Goal: Transaction & Acquisition: Purchase product/service

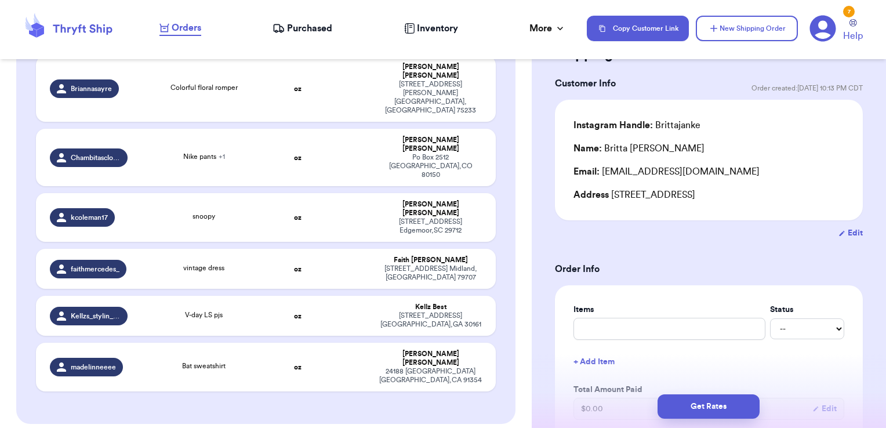
scroll to position [2884, 0]
checkbox input "true"
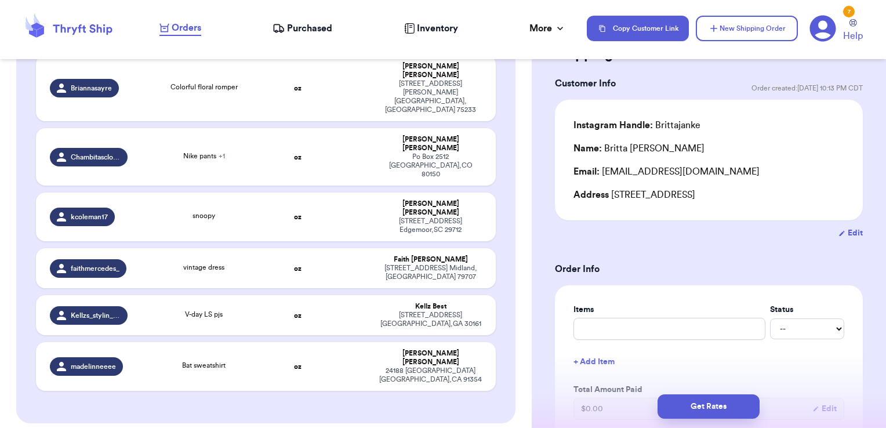
checkbox input "true"
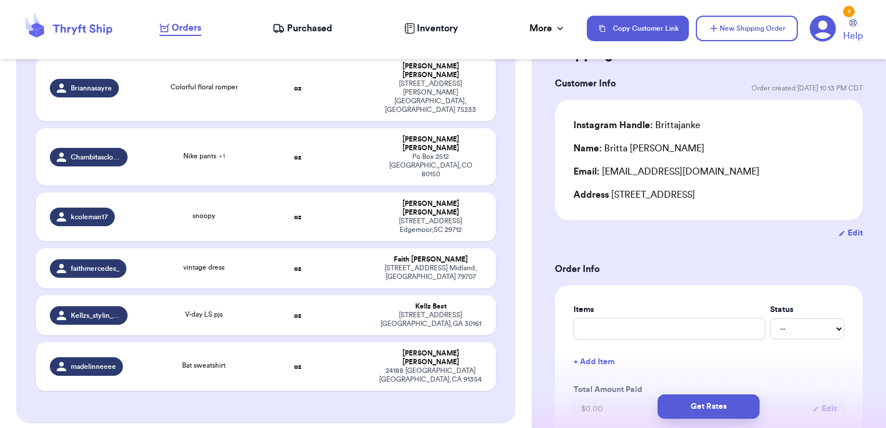
checkbox input "true"
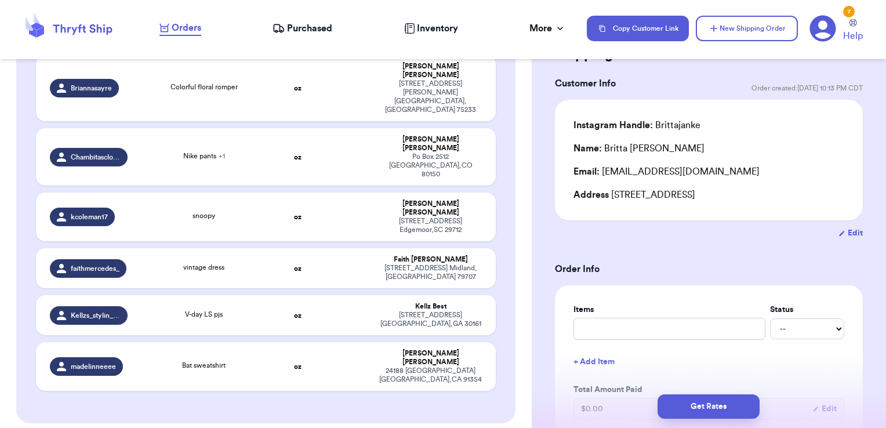
checkbox input "true"
checkbox input "false"
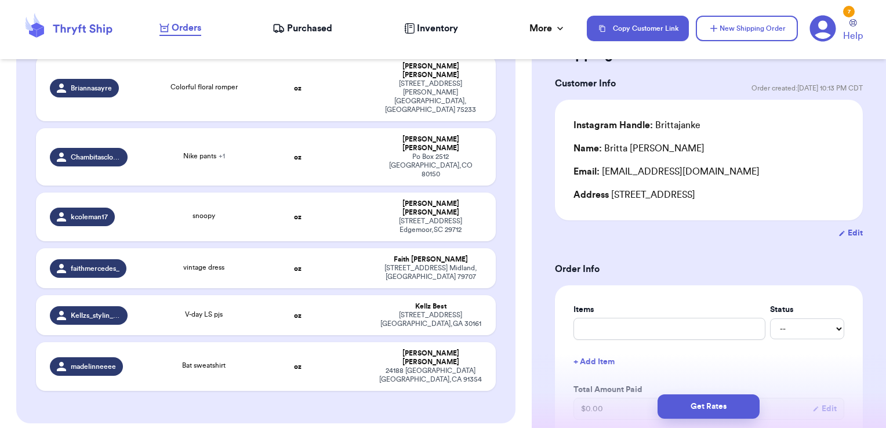
checkbox input "false"
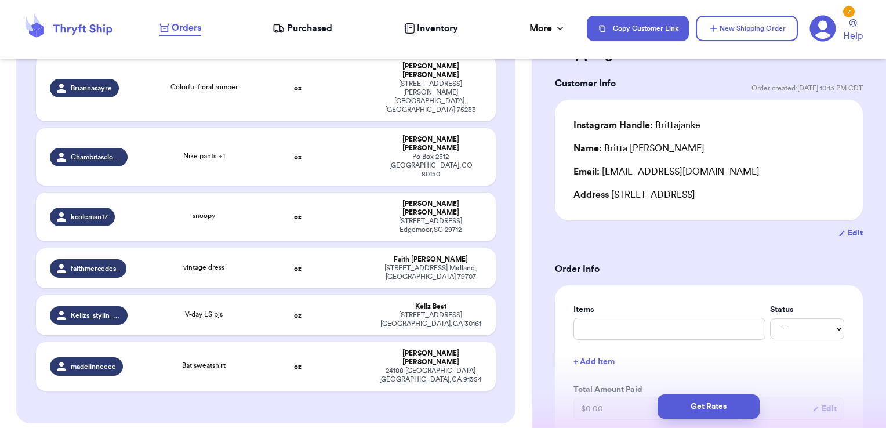
checkbox input "false"
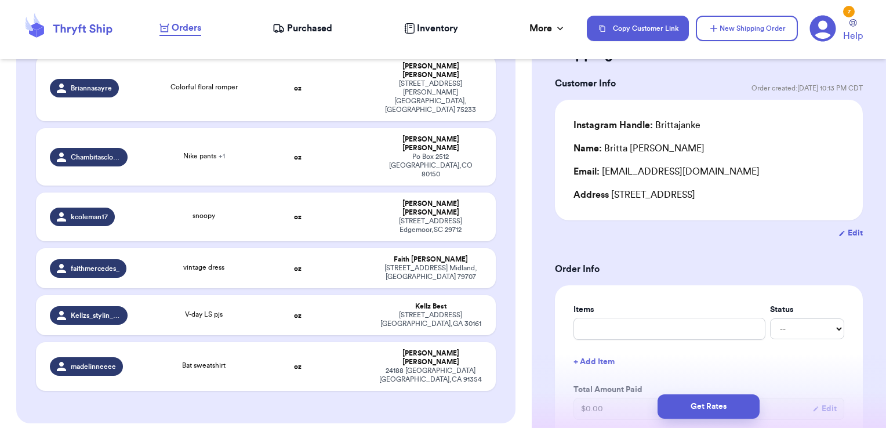
checkbox input "false"
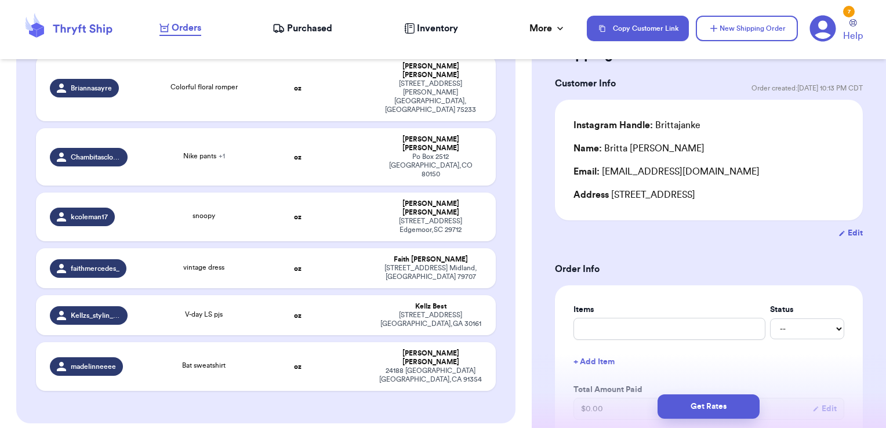
checkbox input "false"
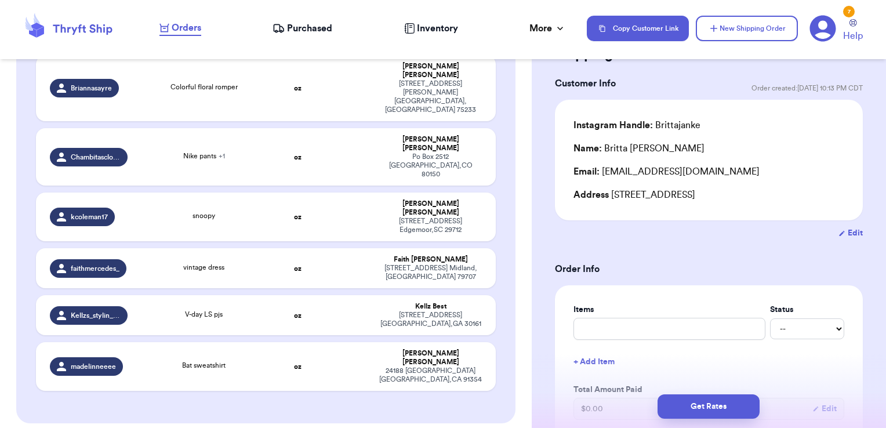
checkbox input "false"
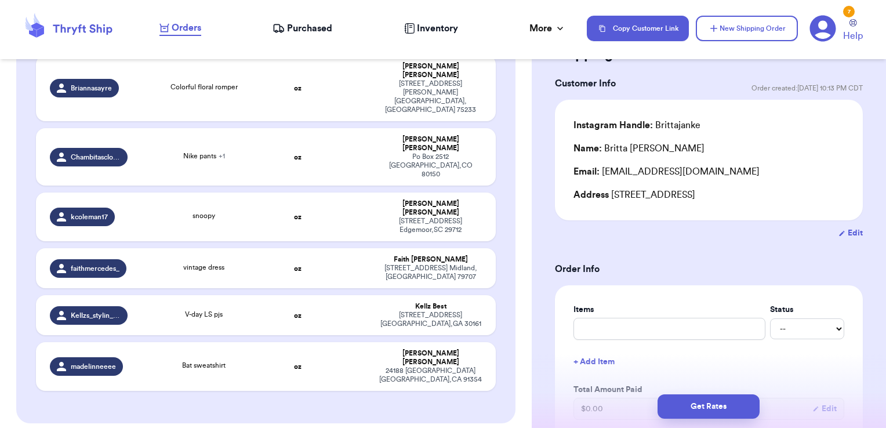
checkbox input "false"
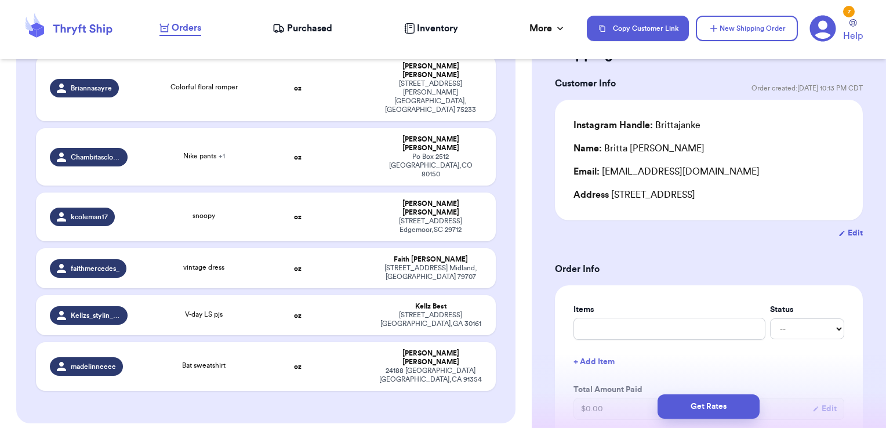
checkbox input "false"
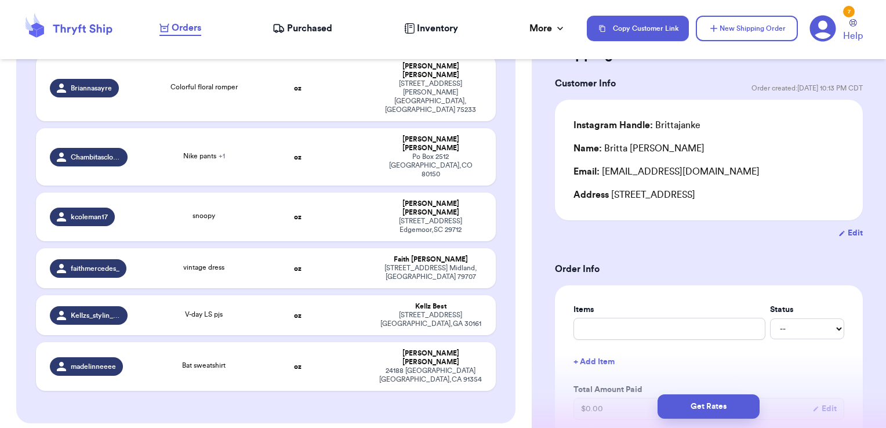
checkbox input "false"
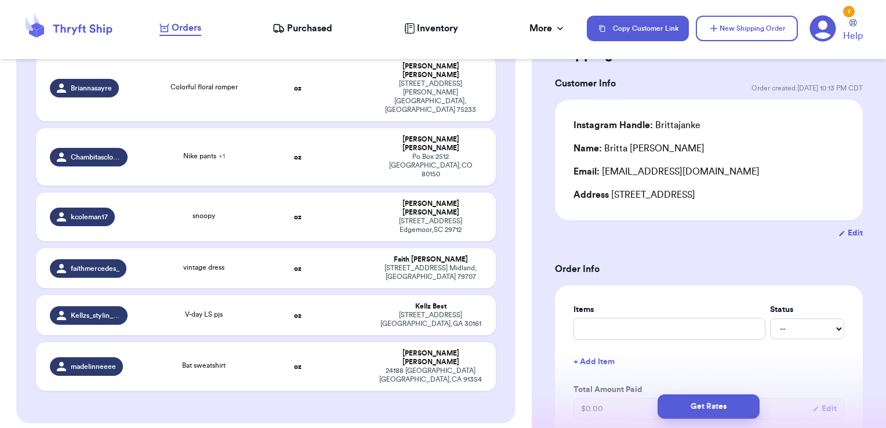
checkbox input "false"
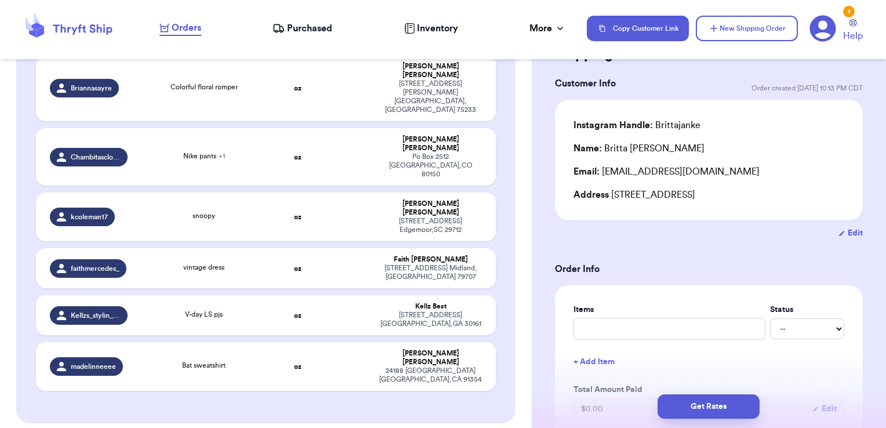
checkbox input "false"
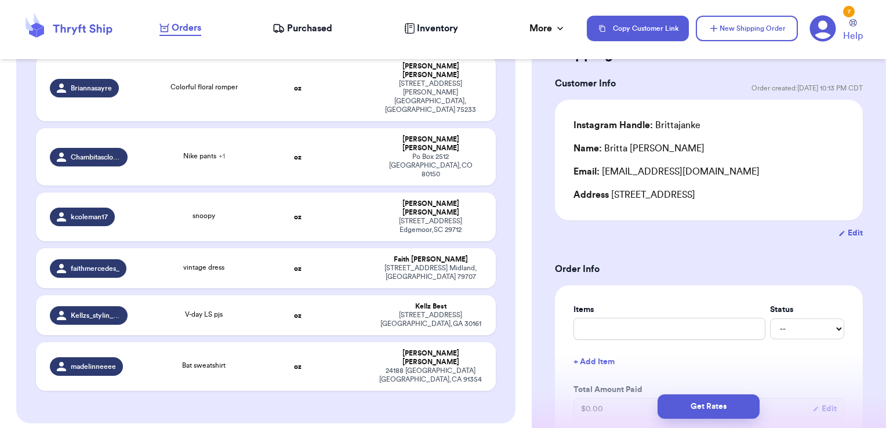
checkbox input "false"
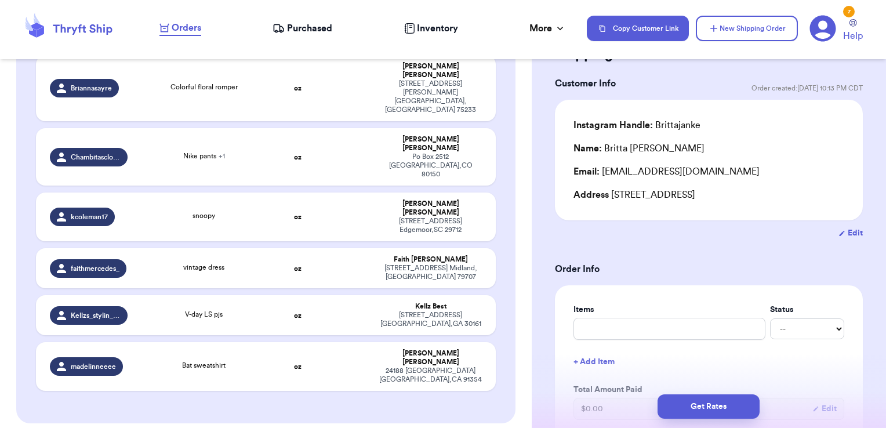
checkbox input "true"
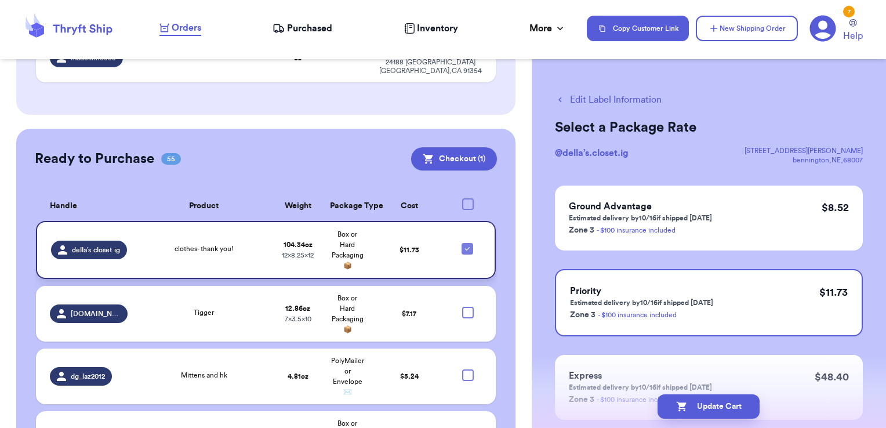
scroll to position [3192, 0]
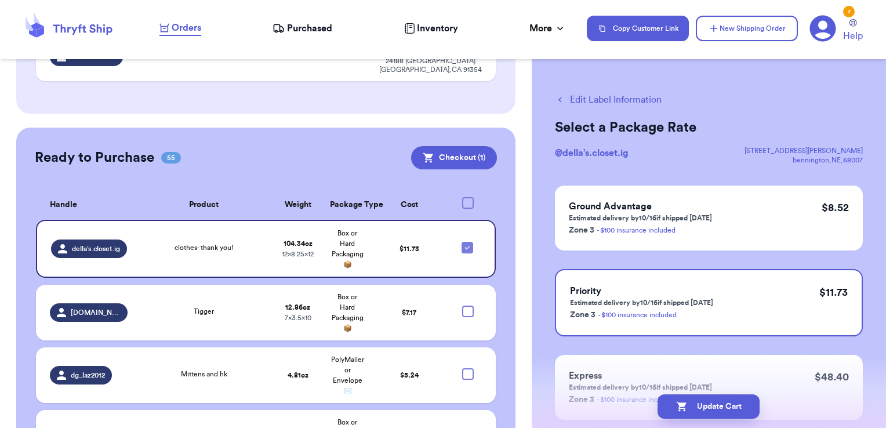
checkbox input "true"
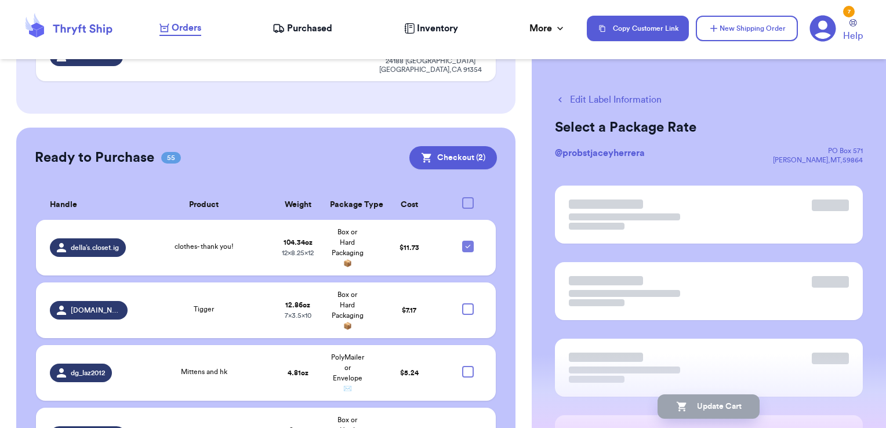
scroll to position [3190, 0]
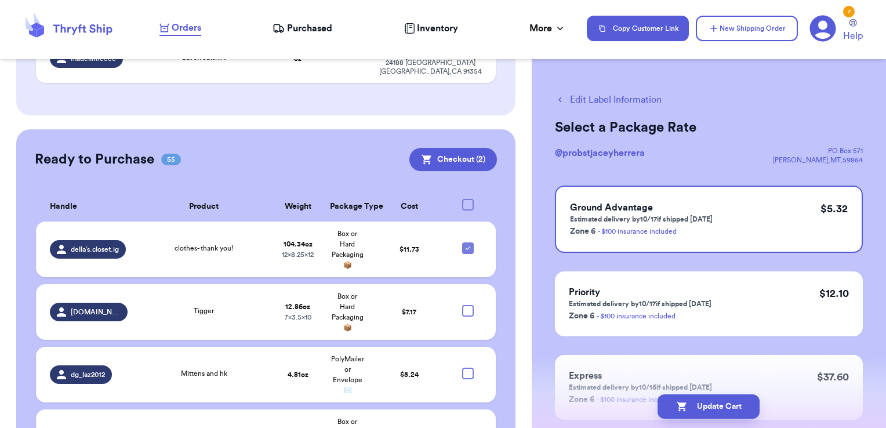
checkbox input "true"
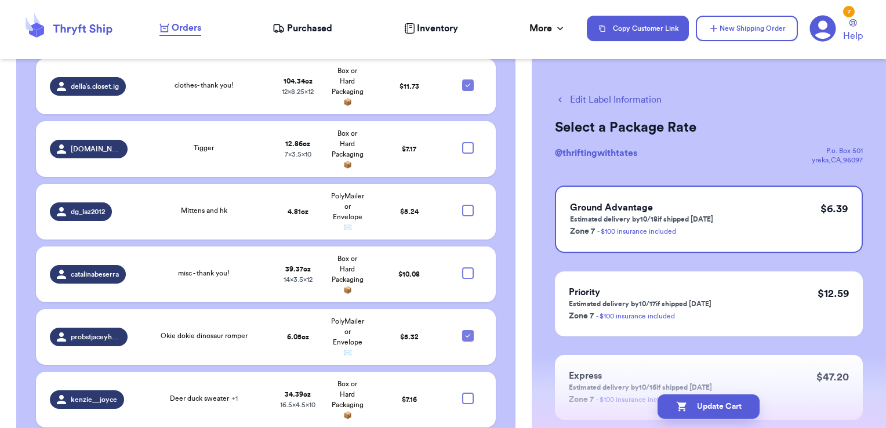
scroll to position [3357, 0]
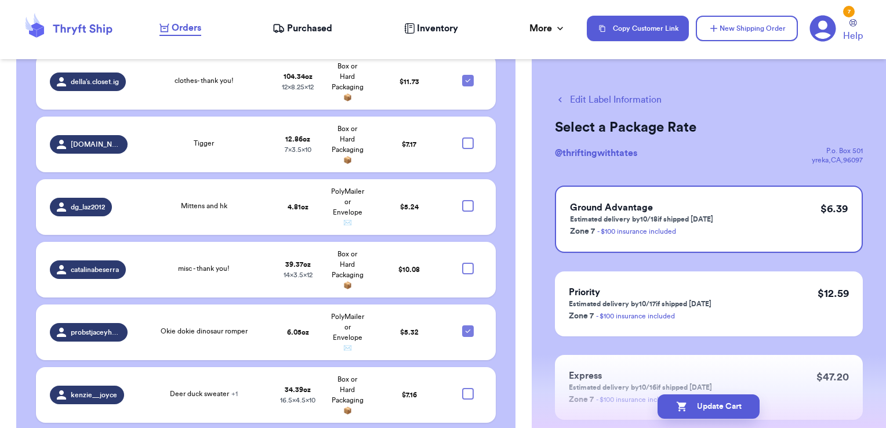
checkbox input "true"
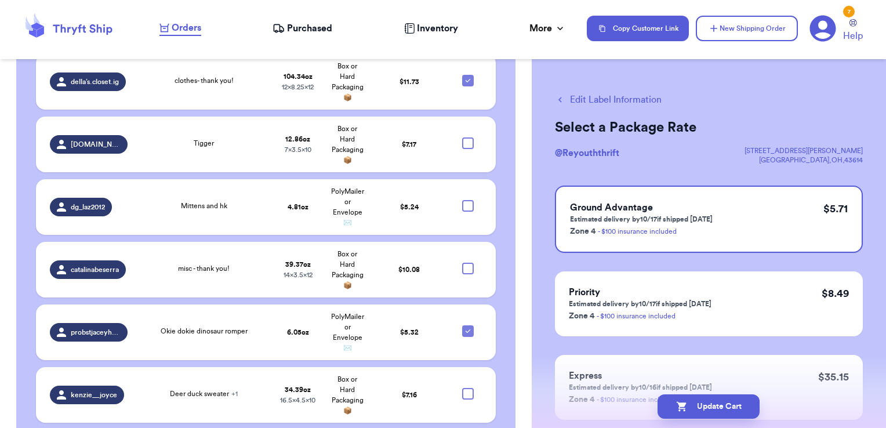
checkbox input "true"
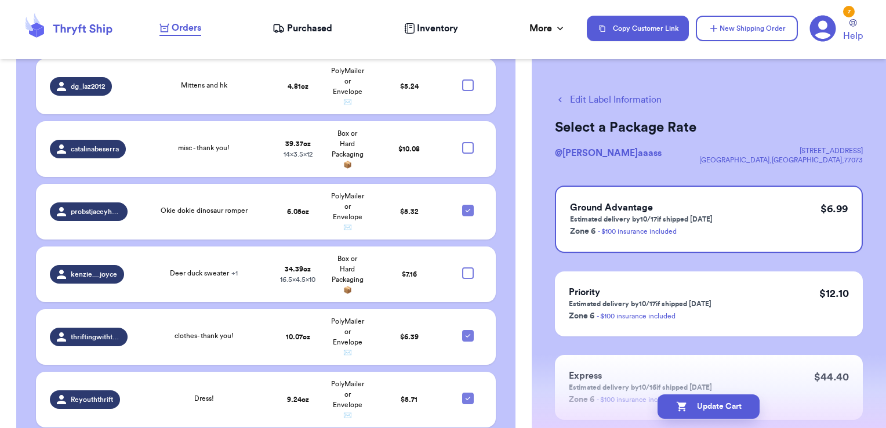
scroll to position [3488, 0]
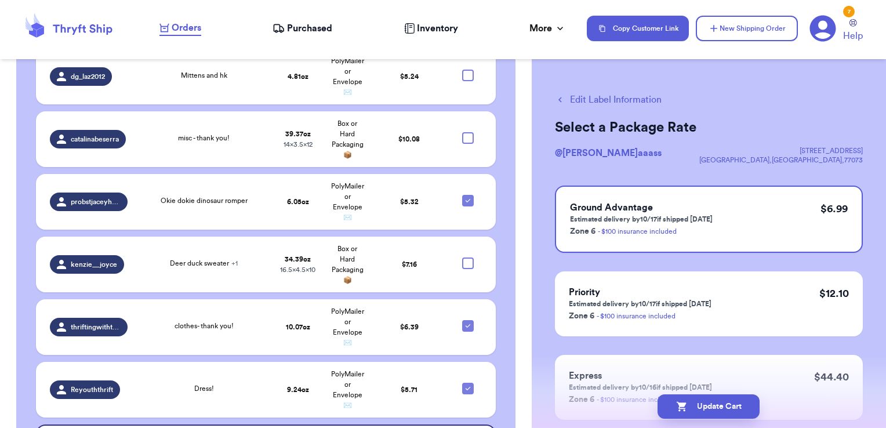
checkbox input "true"
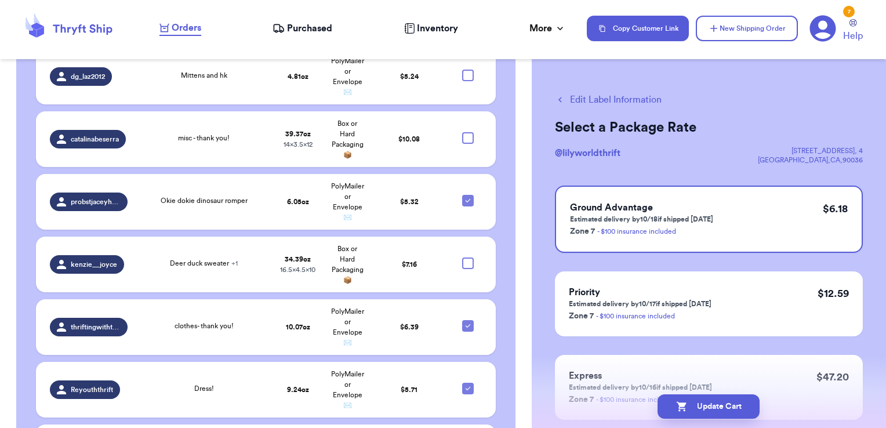
checkbox input "true"
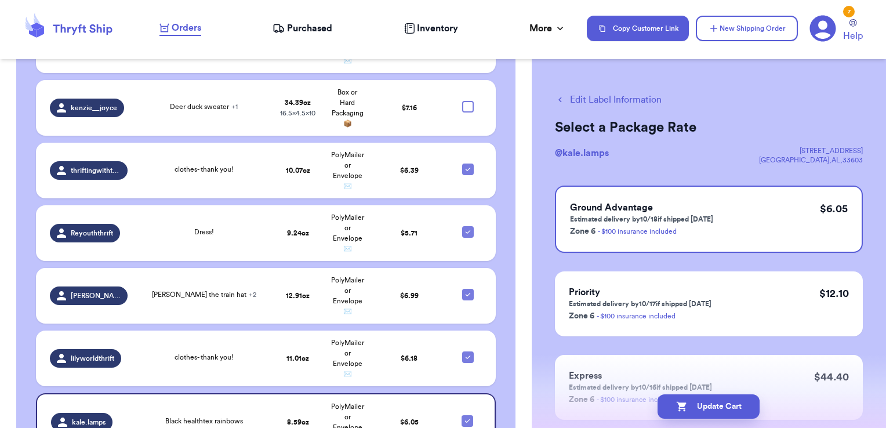
scroll to position [3645, 0]
checkbox input "true"
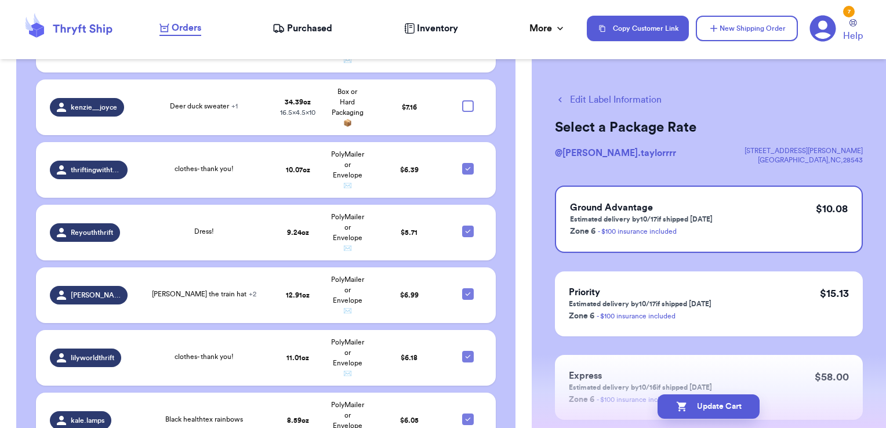
checkbox input "true"
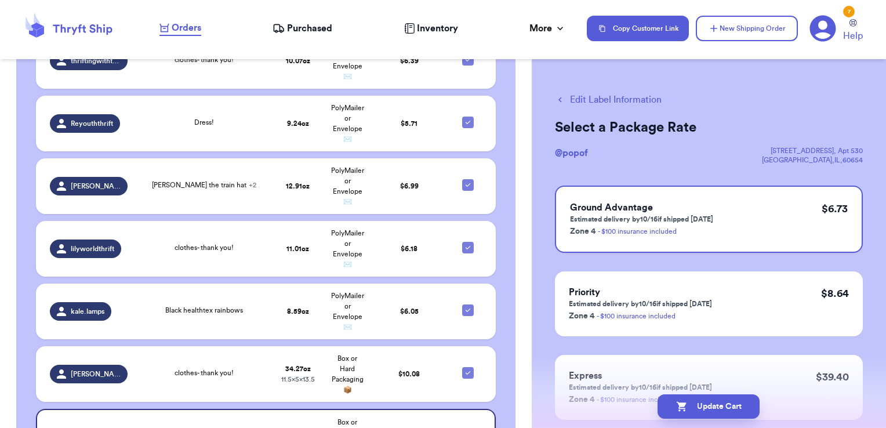
scroll to position [3766, 0]
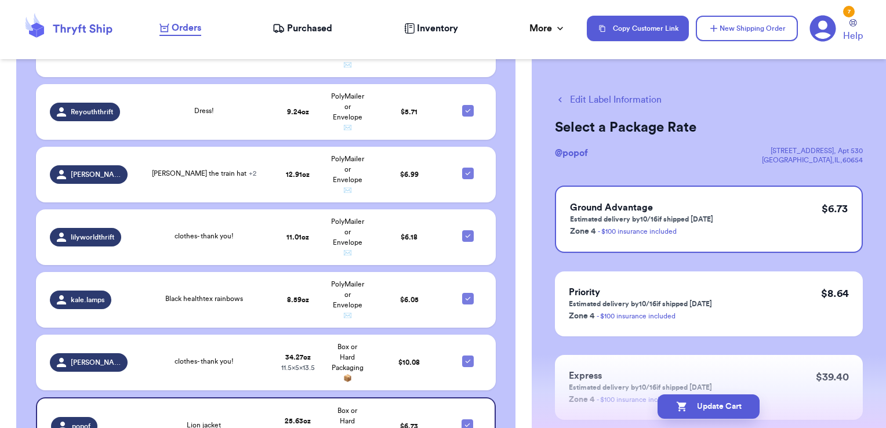
checkbox input "true"
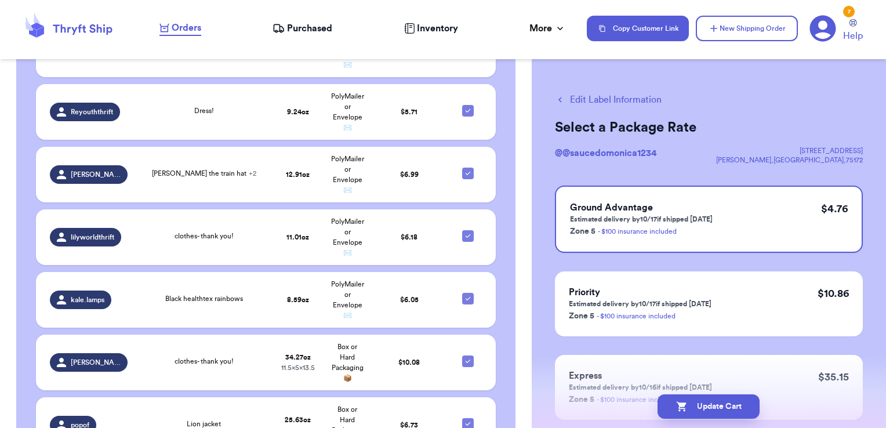
checkbox input "true"
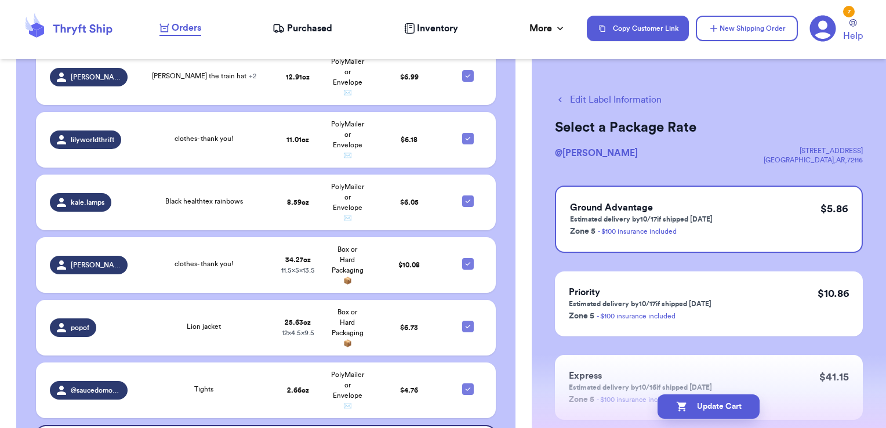
scroll to position [3868, 0]
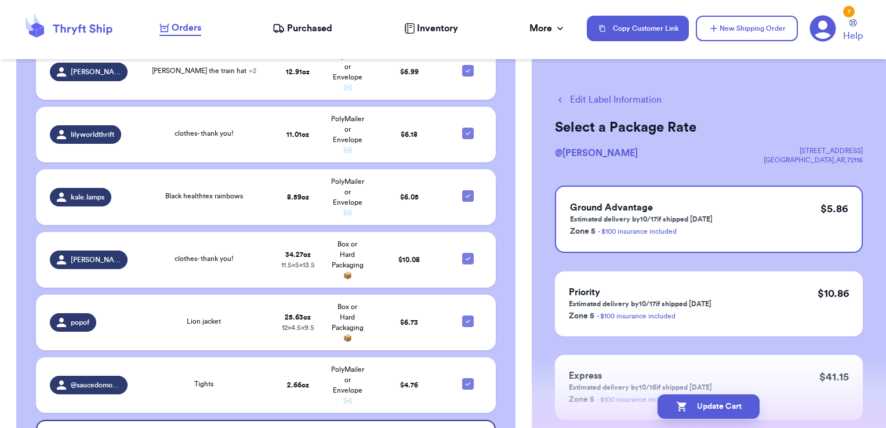
checkbox input "true"
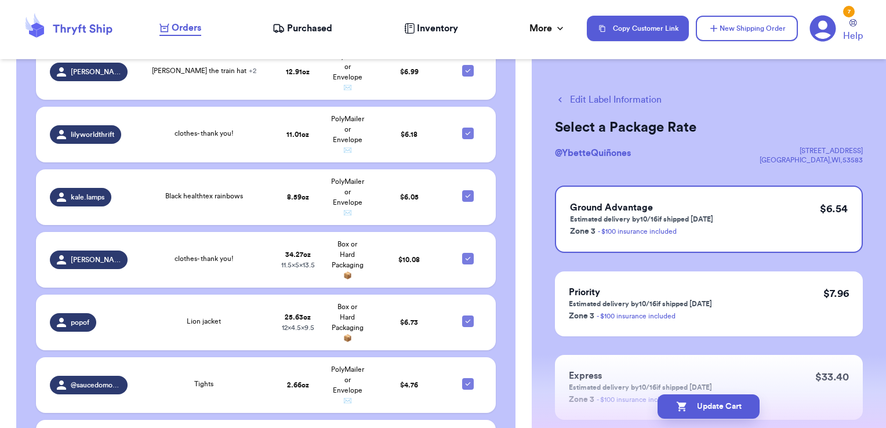
checkbox input "true"
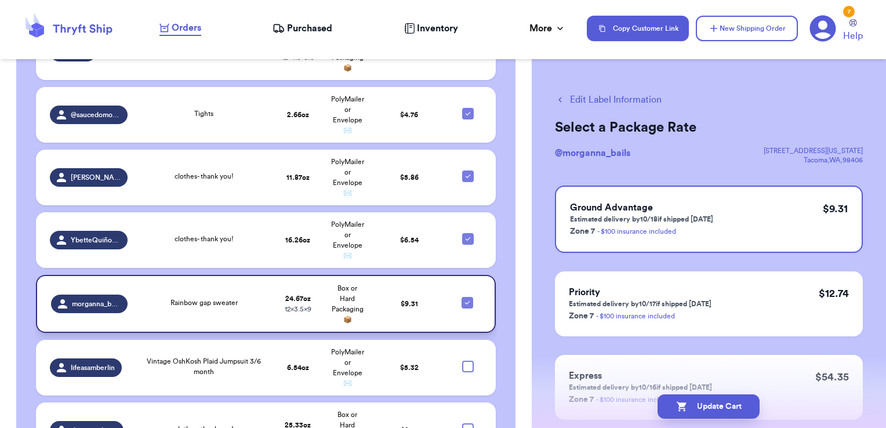
scroll to position [4154, 0]
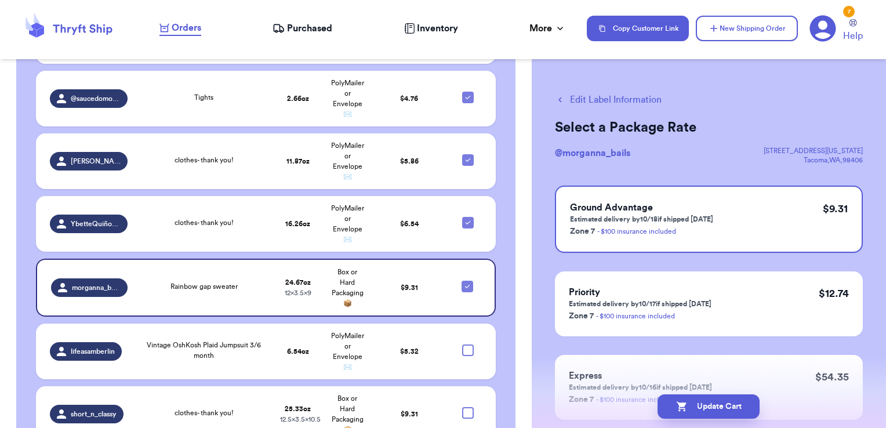
checkbox input "true"
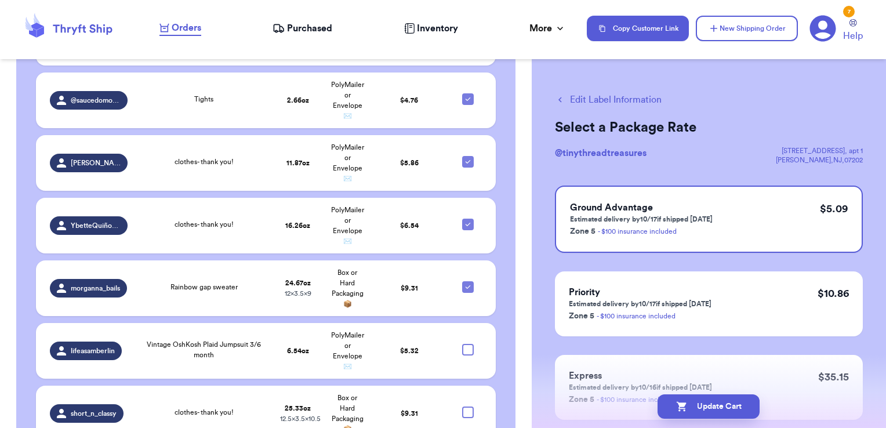
checkbox input "true"
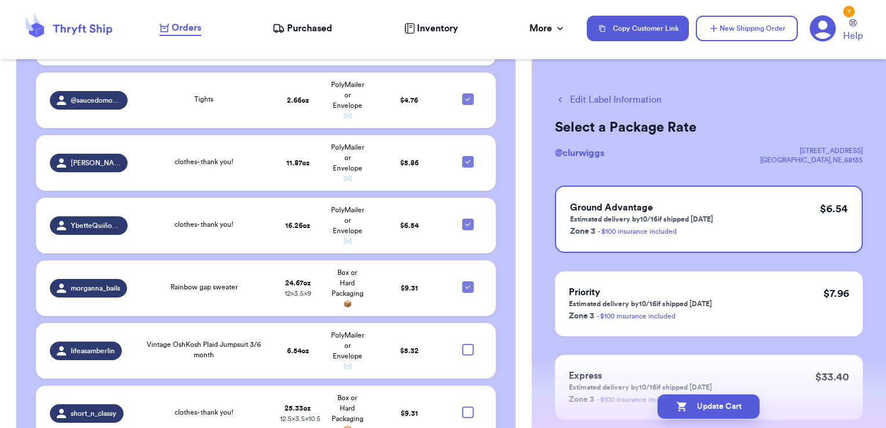
checkbox input "true"
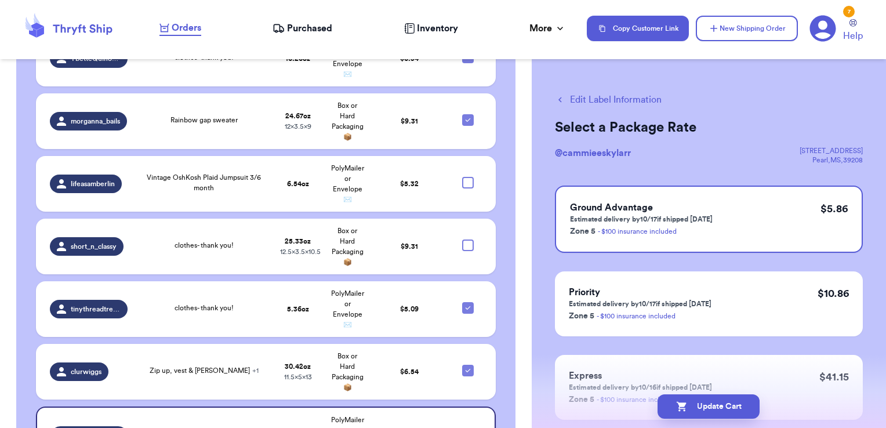
scroll to position [4320, 0]
checkbox input "true"
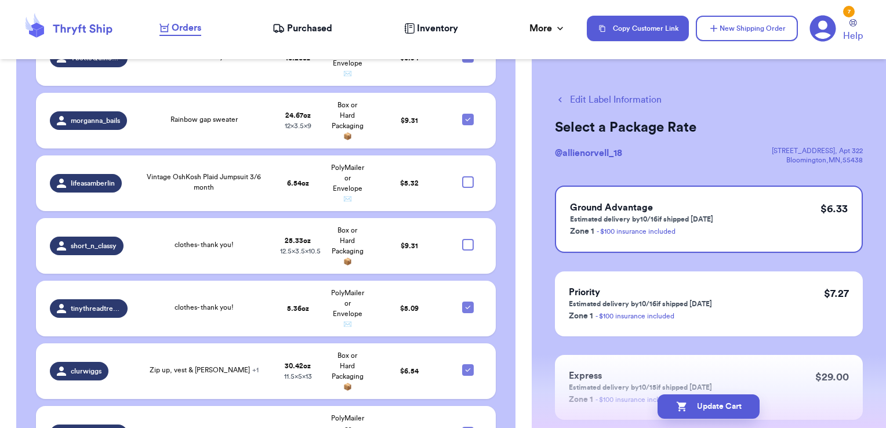
checkbox input "true"
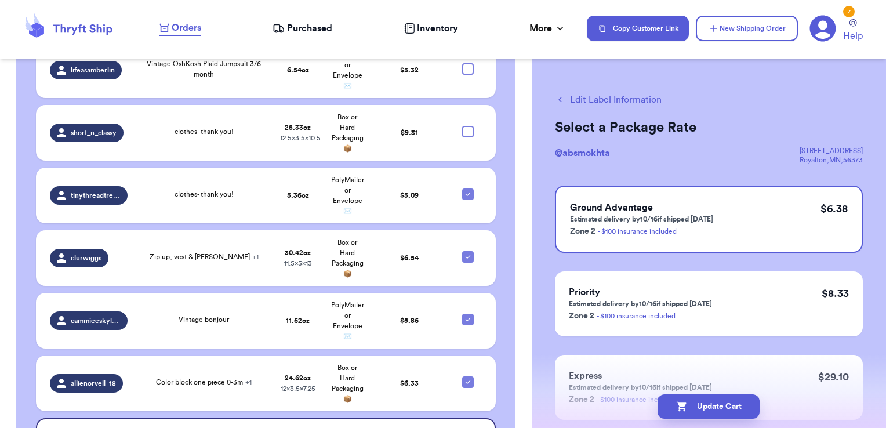
scroll to position [4445, 0]
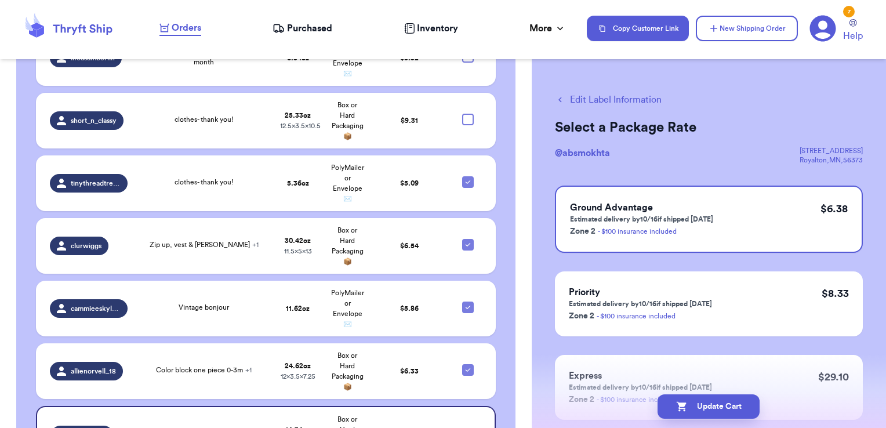
checkbox input "true"
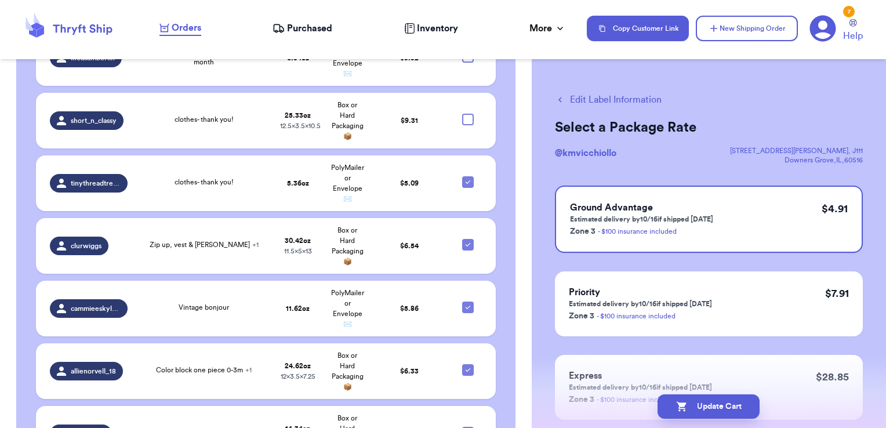
checkbox input "true"
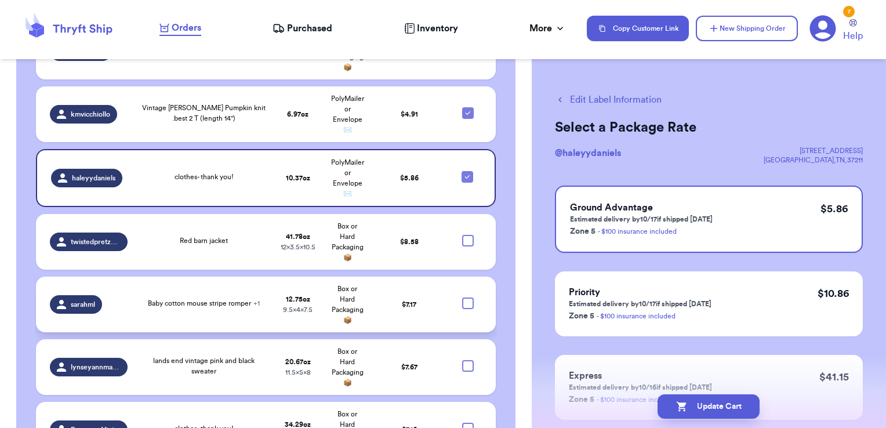
scroll to position [4834, 0]
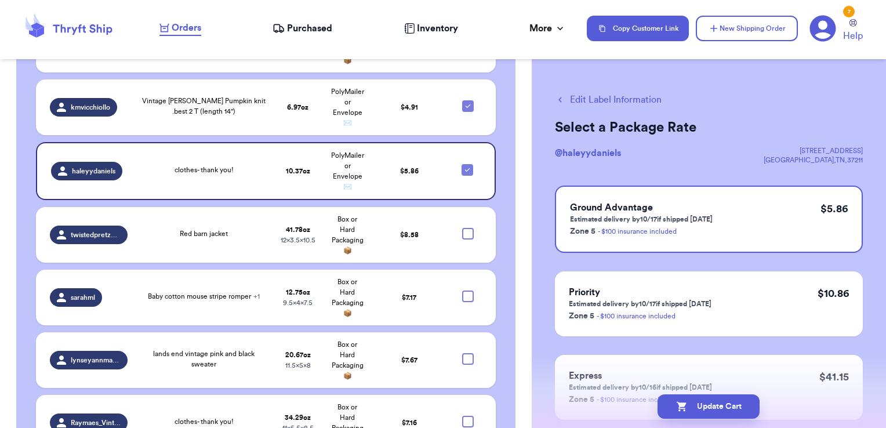
checkbox input "true"
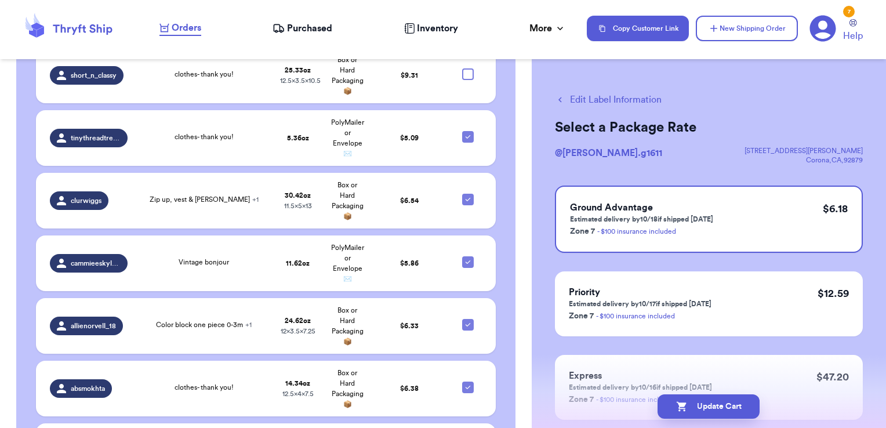
scroll to position [4490, 0]
checkbox input "true"
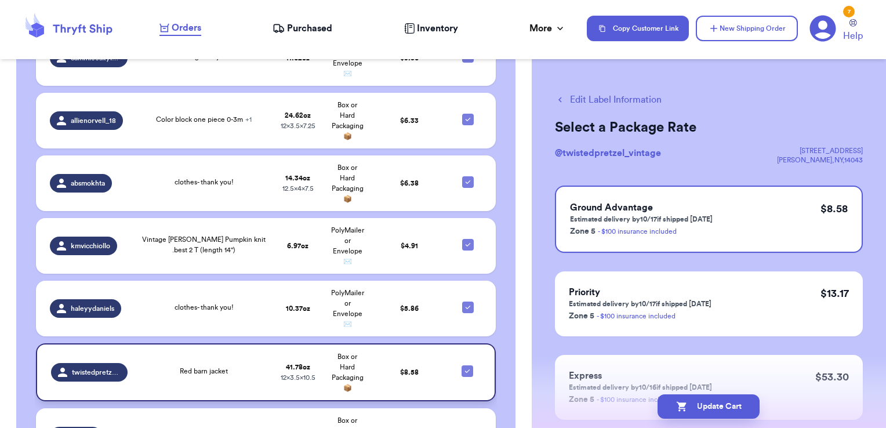
scroll to position [4696, 0]
checkbox input "true"
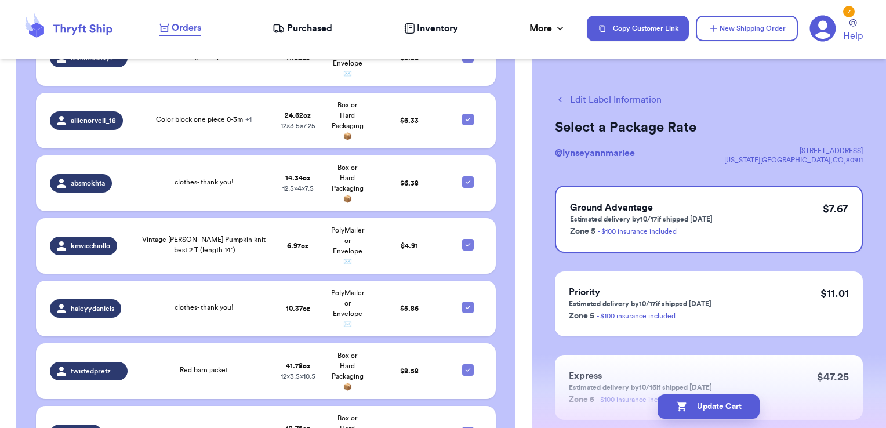
checkbox input "true"
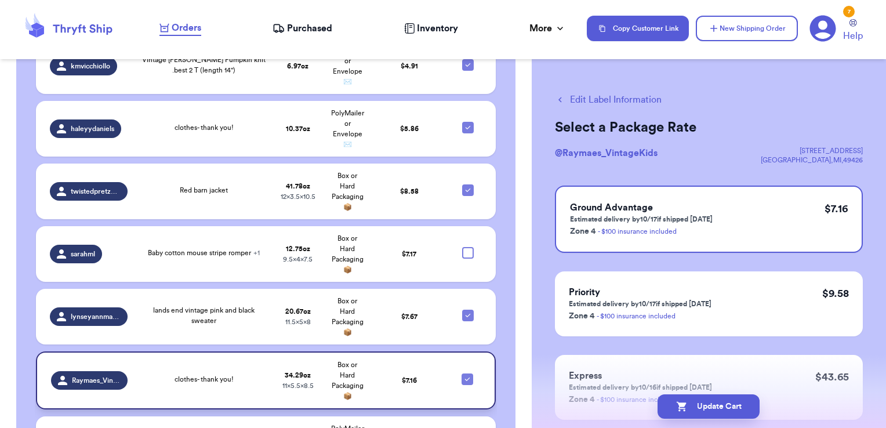
scroll to position [4879, 0]
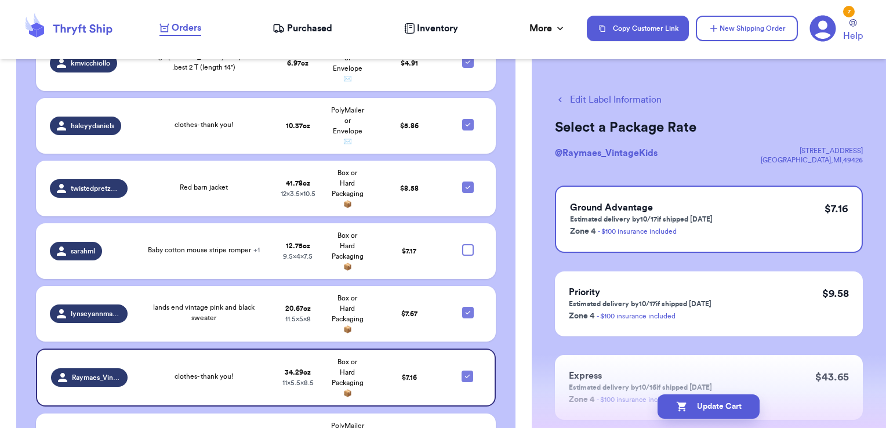
checkbox input "true"
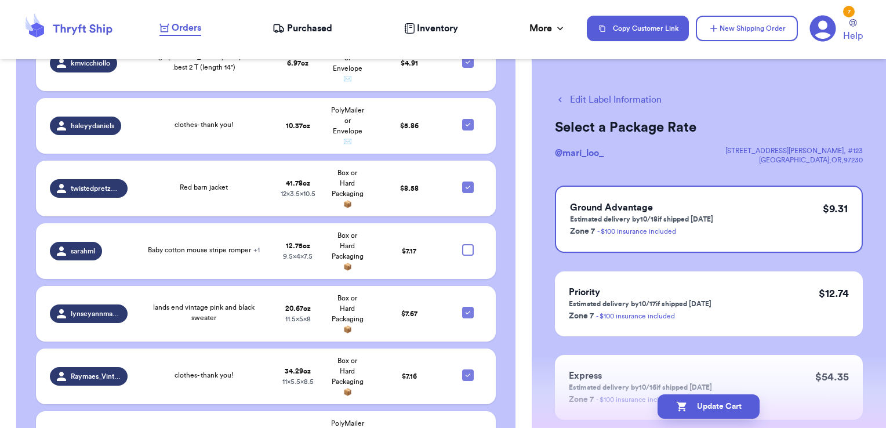
checkbox input "true"
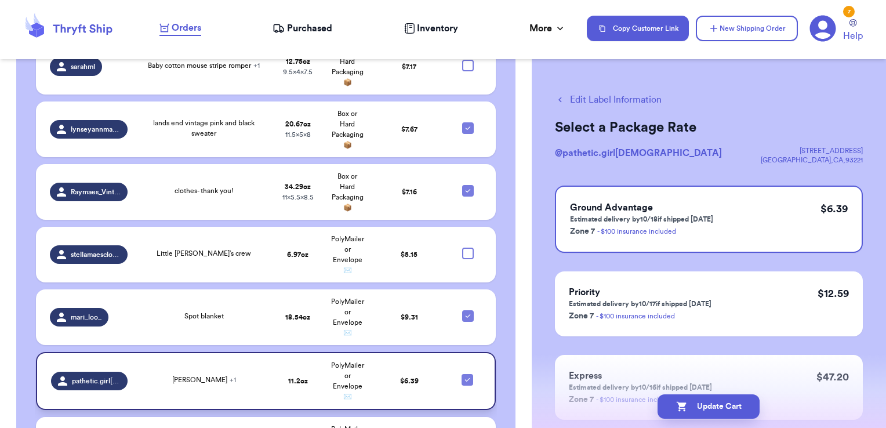
scroll to position [5067, 0]
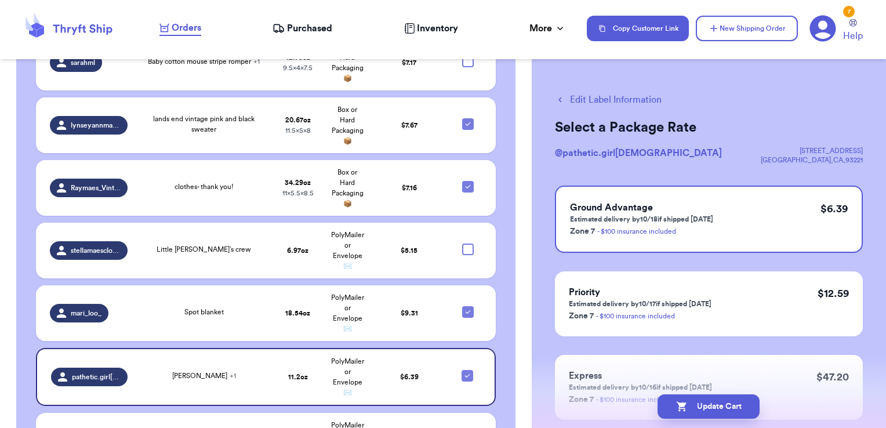
checkbox input "true"
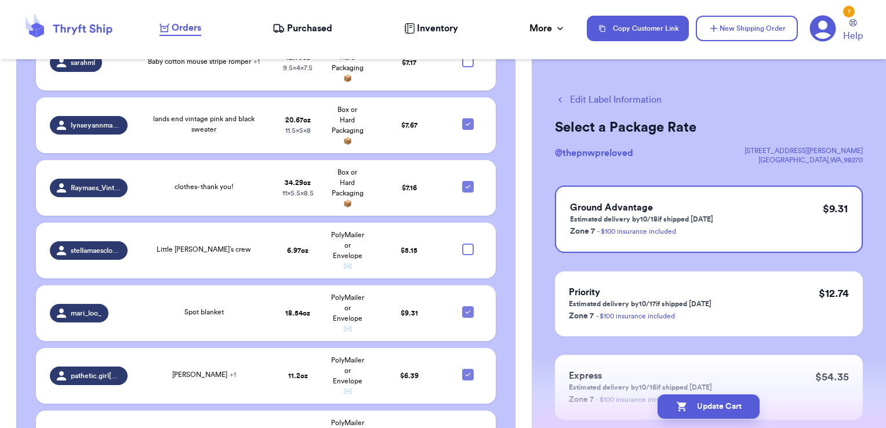
checkbox input "true"
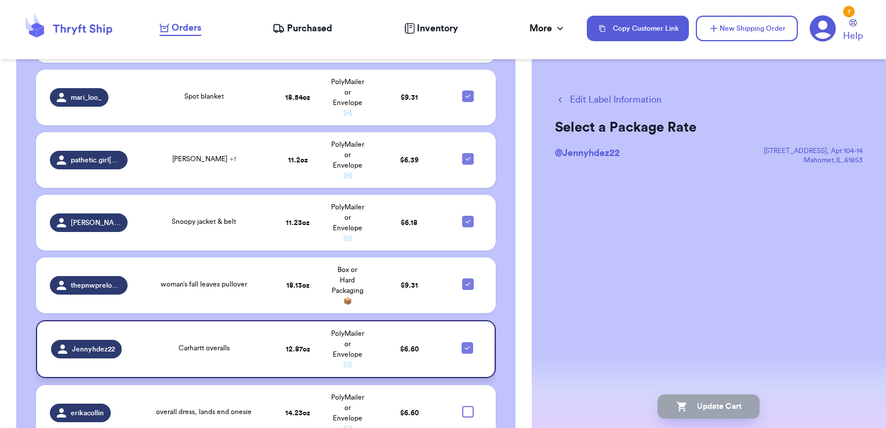
scroll to position [5285, 0]
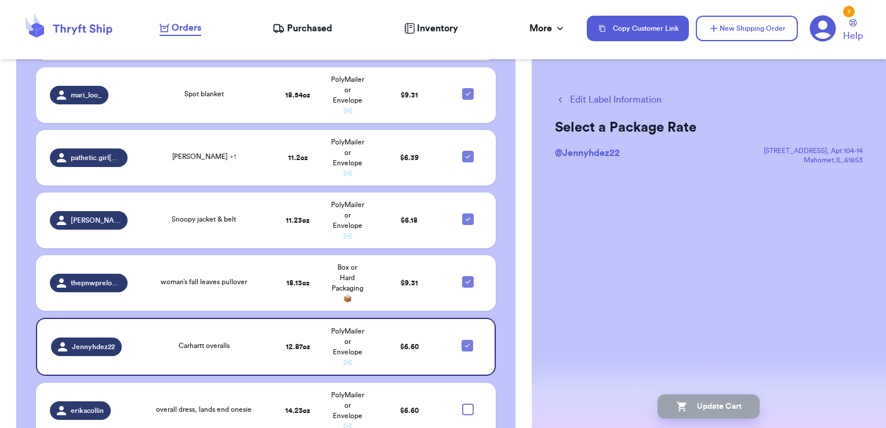
checkbox input "true"
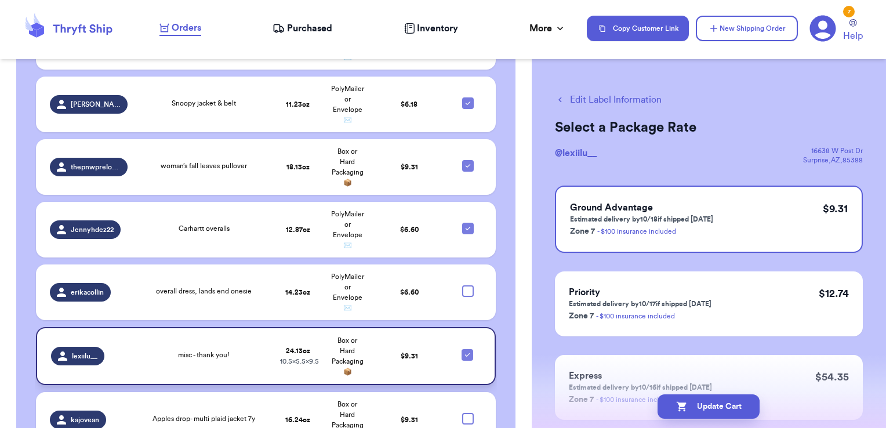
scroll to position [5404, 0]
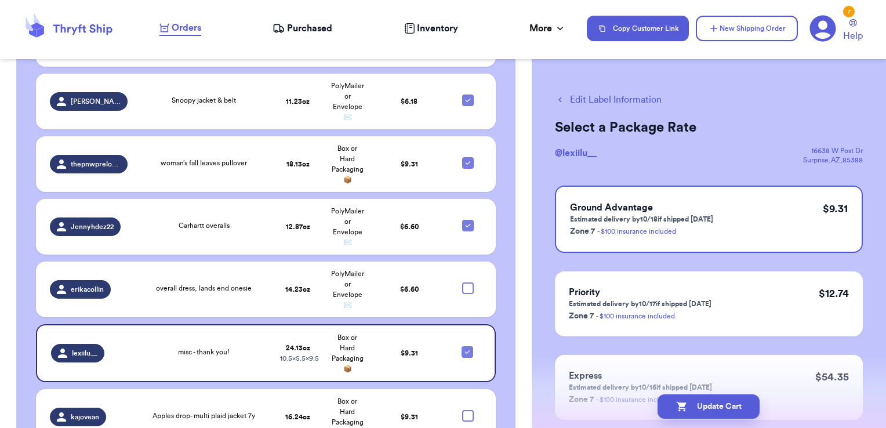
checkbox input "true"
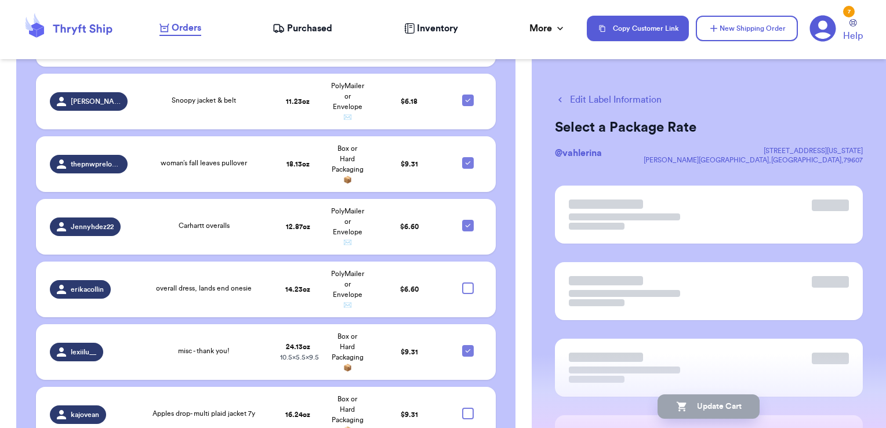
scroll to position [5402, 0]
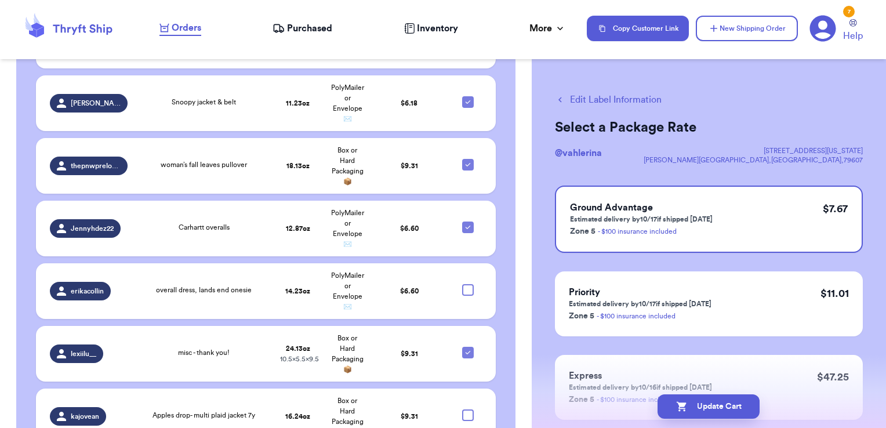
checkbox input "true"
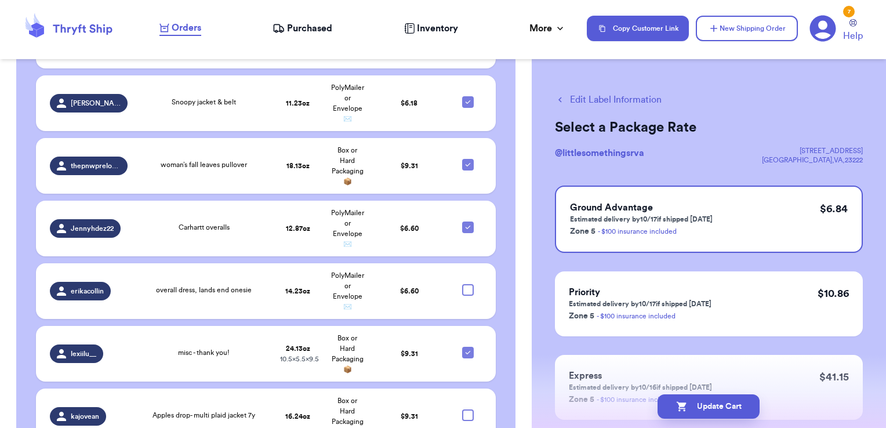
checkbox input "true"
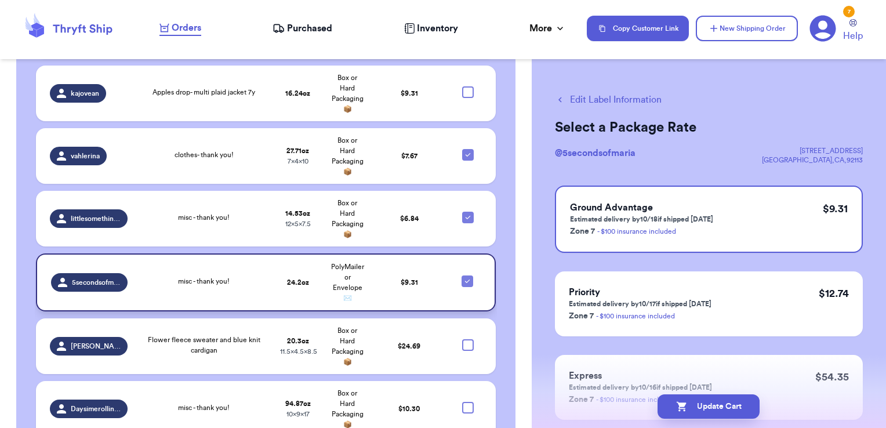
scroll to position [5726, 0]
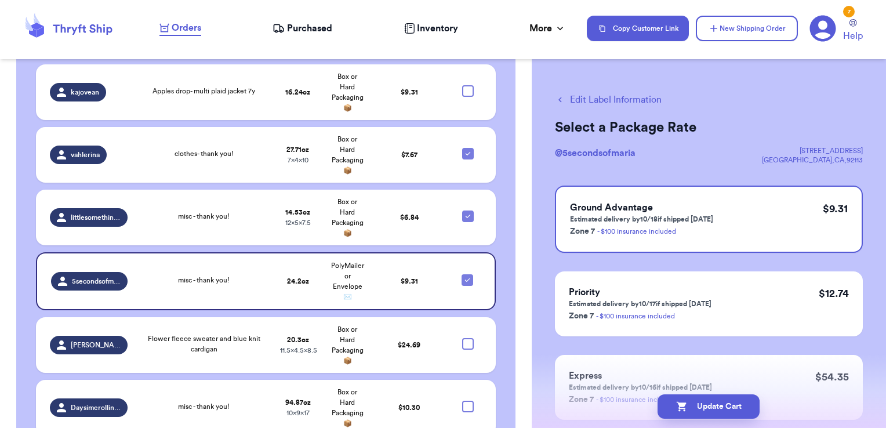
checkbox input "true"
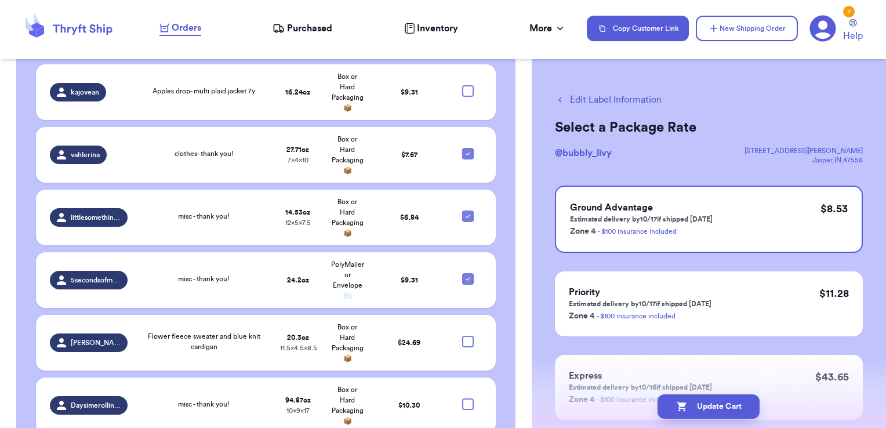
scroll to position [5724, 0]
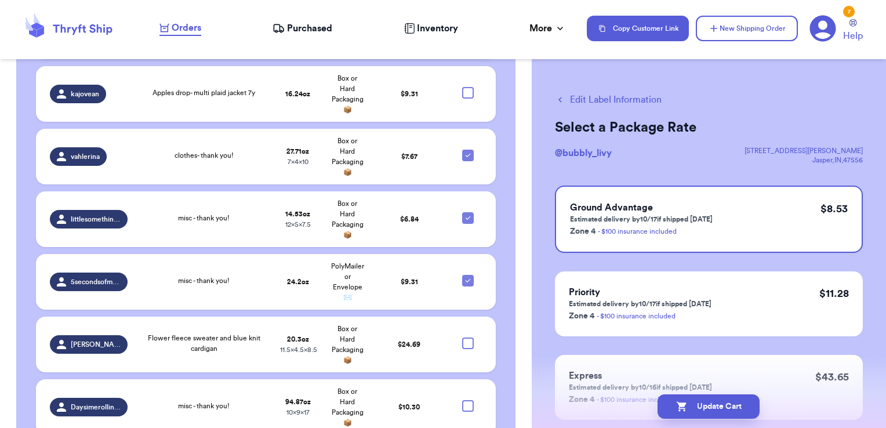
checkbox input "true"
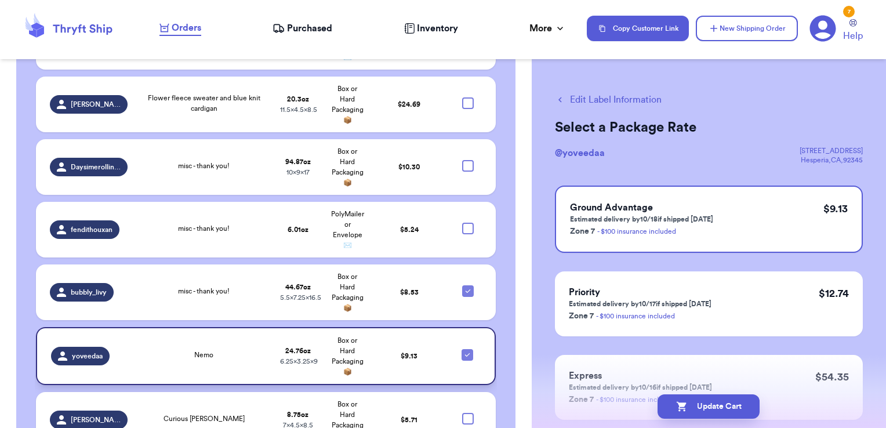
scroll to position [5966, 0]
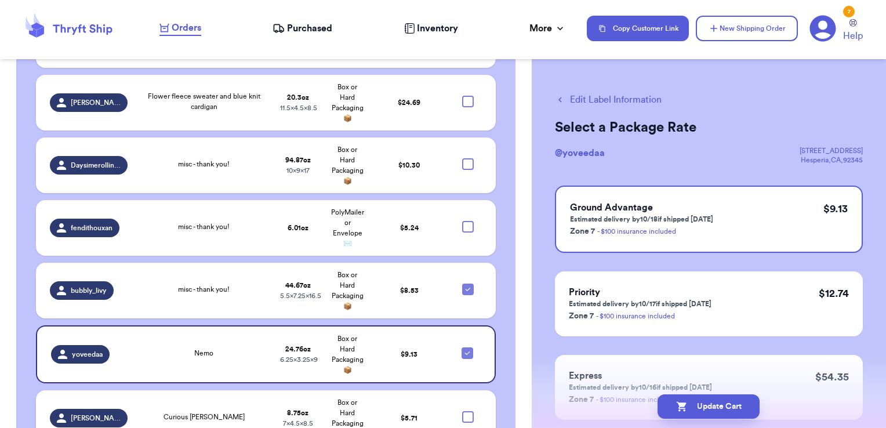
checkbox input "true"
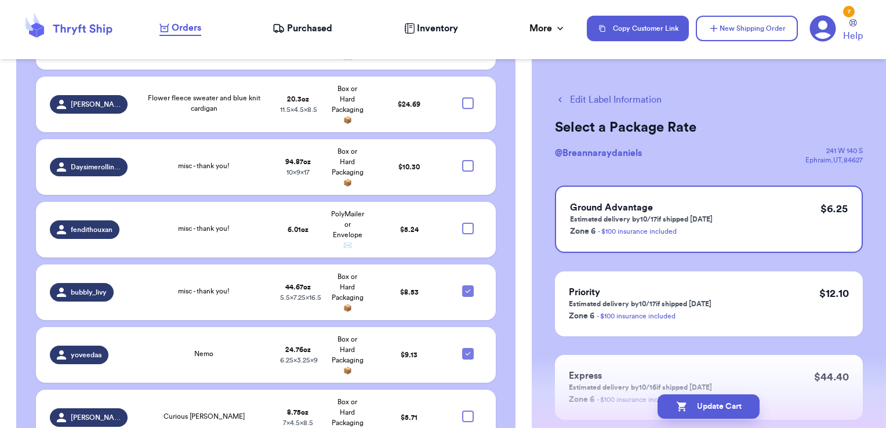
checkbox input "true"
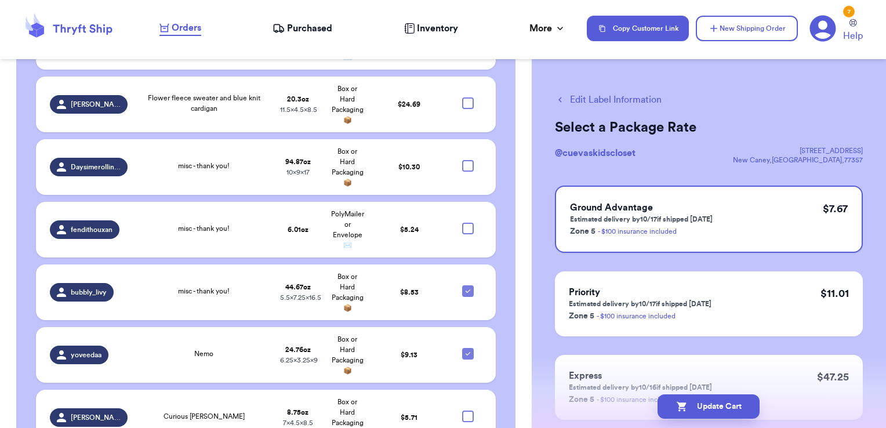
checkbox input "true"
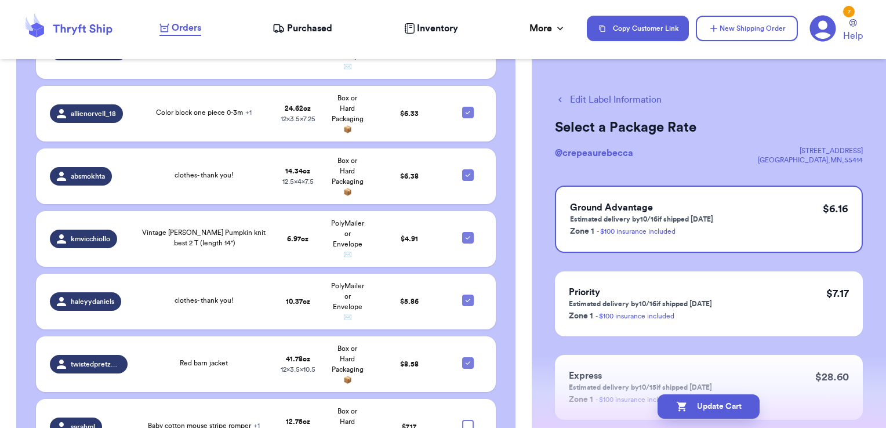
scroll to position [4702, 0]
checkbox input "true"
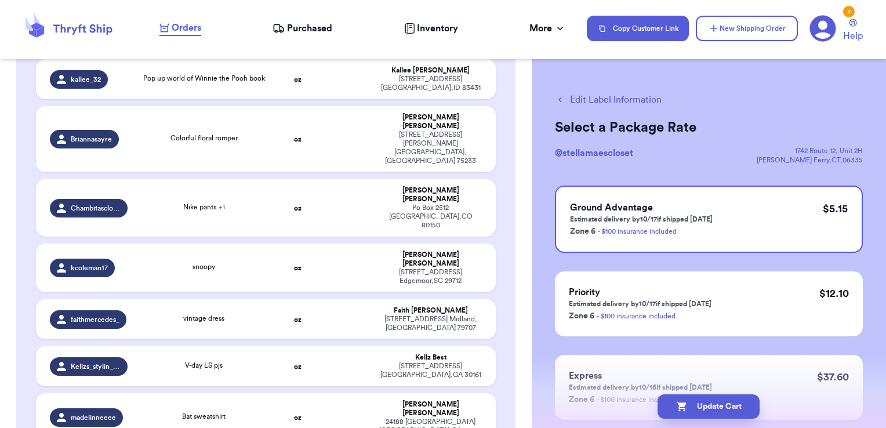
scroll to position [2771, 0]
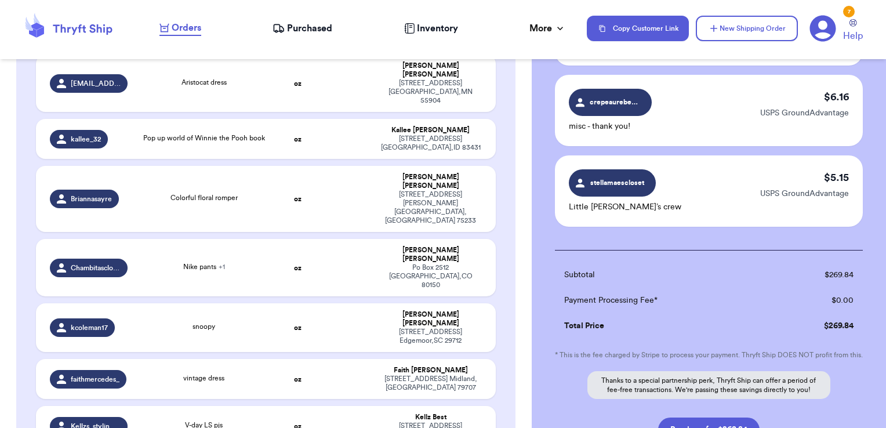
scroll to position [3084, 0]
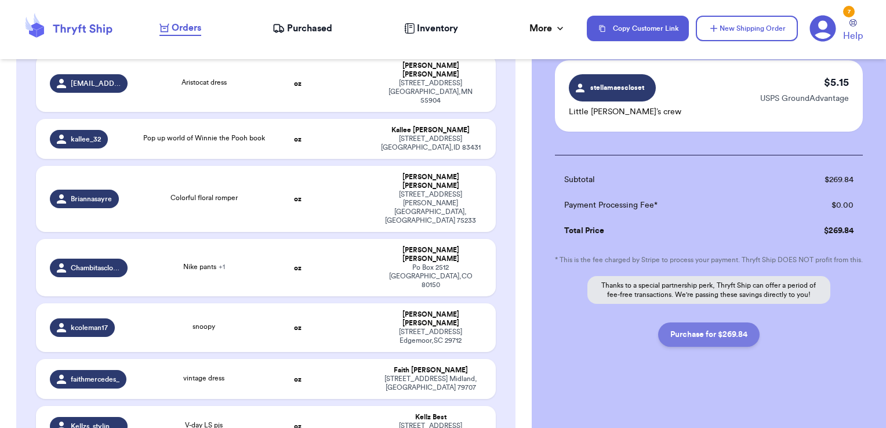
click at [714, 334] on button "Purchase for $269.84" at bounding box center [708, 334] width 101 height 24
checkbox input "false"
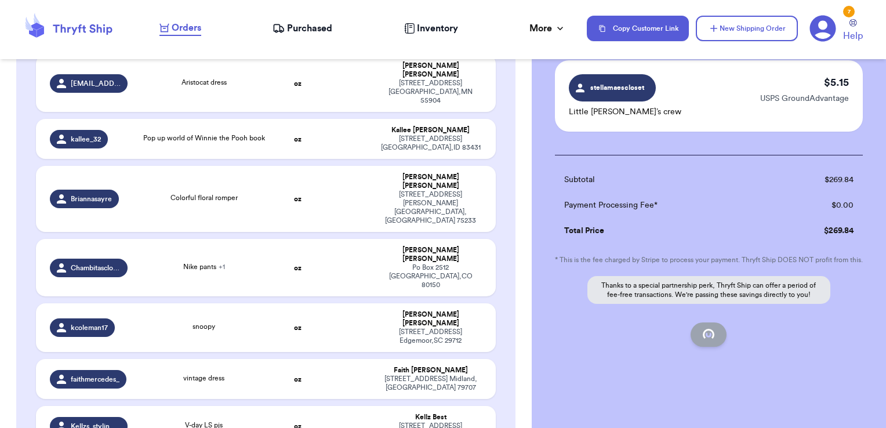
checkbox input "false"
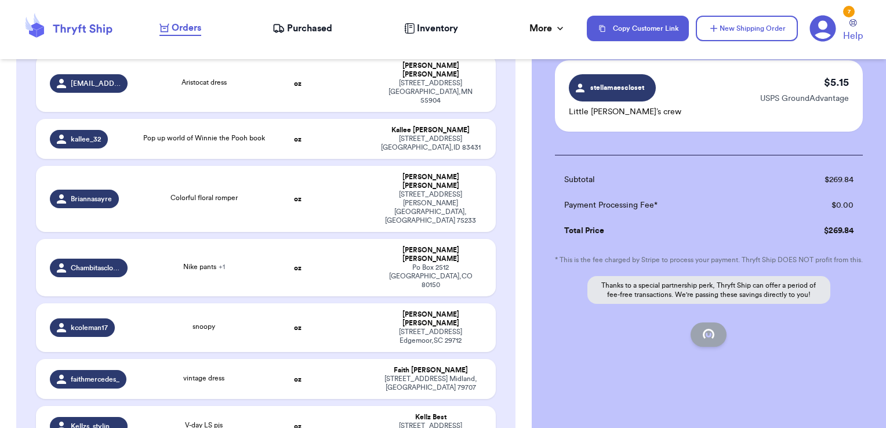
checkbox input "false"
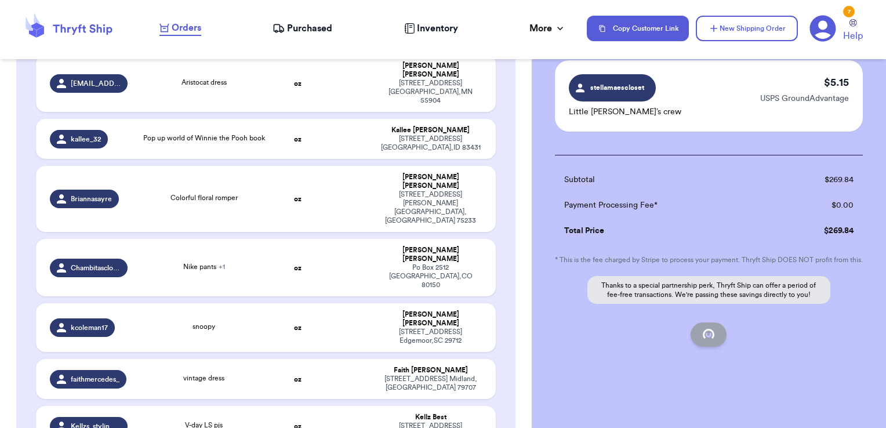
checkbox input "false"
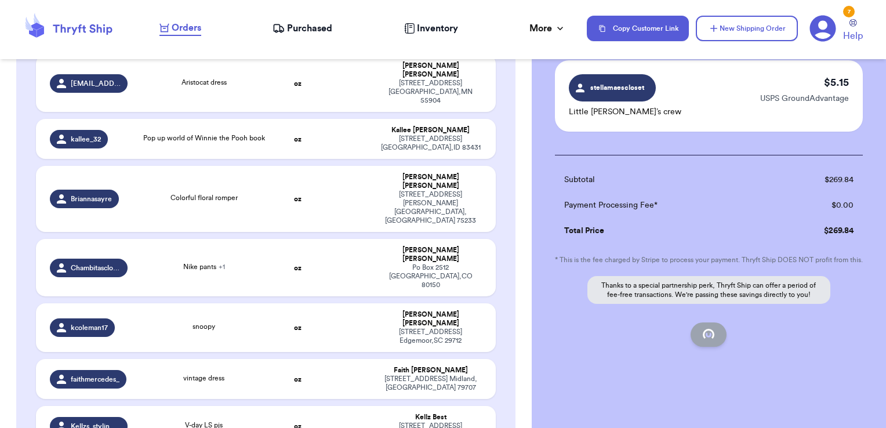
checkbox input "false"
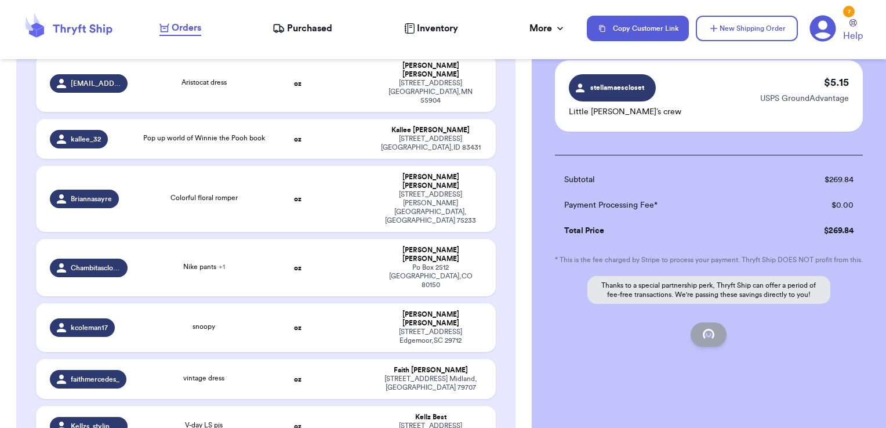
checkbox input "false"
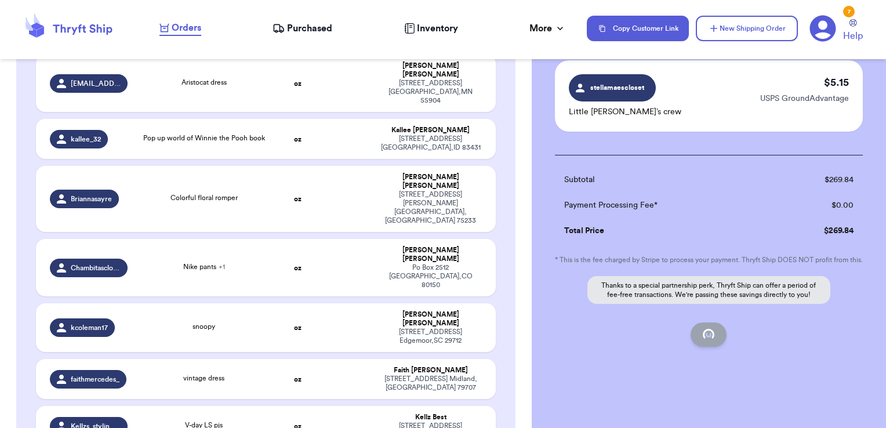
checkbox input "false"
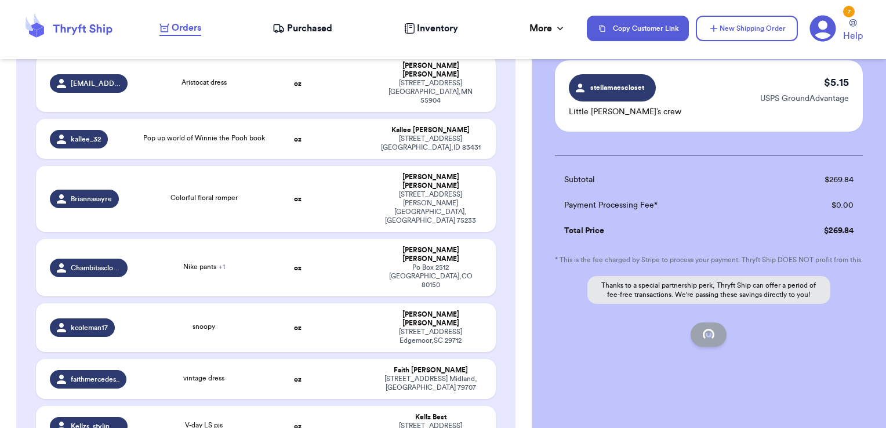
checkbox input "false"
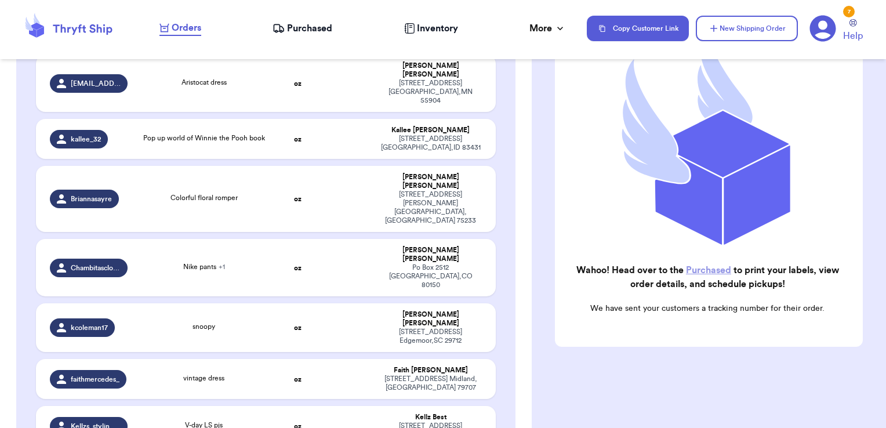
scroll to position [147, 0]
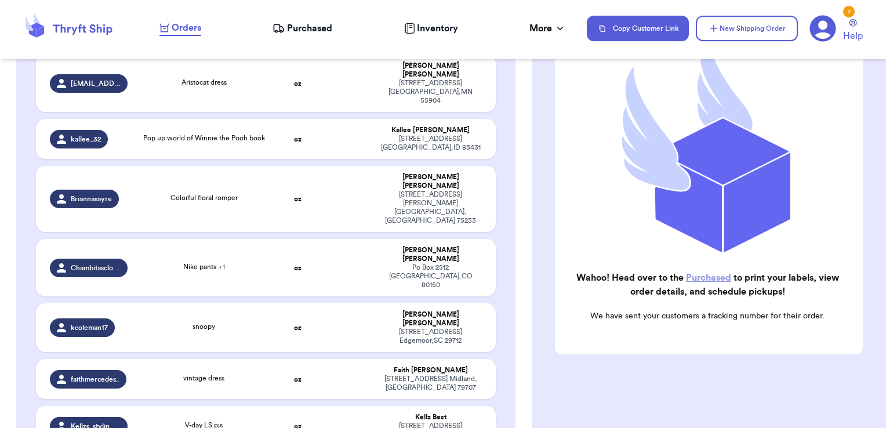
click at [296, 24] on span "Purchased" at bounding box center [309, 28] width 45 height 14
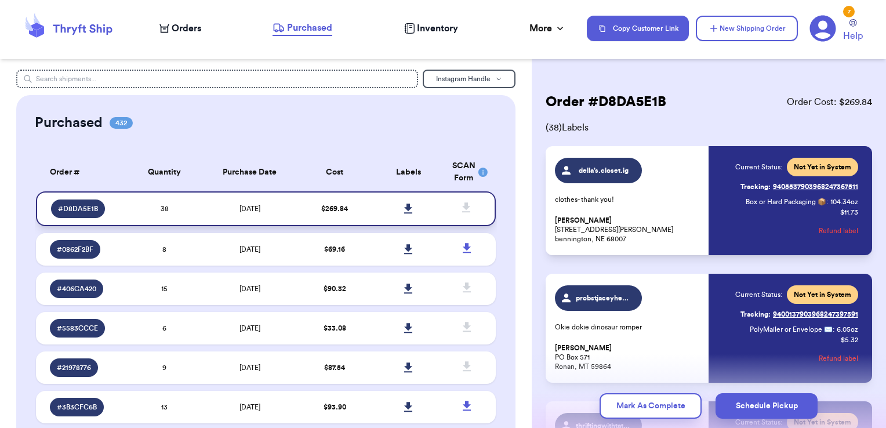
click at [404, 206] on icon at bounding box center [408, 208] width 8 height 10
